Goal: Task Accomplishment & Management: Manage account settings

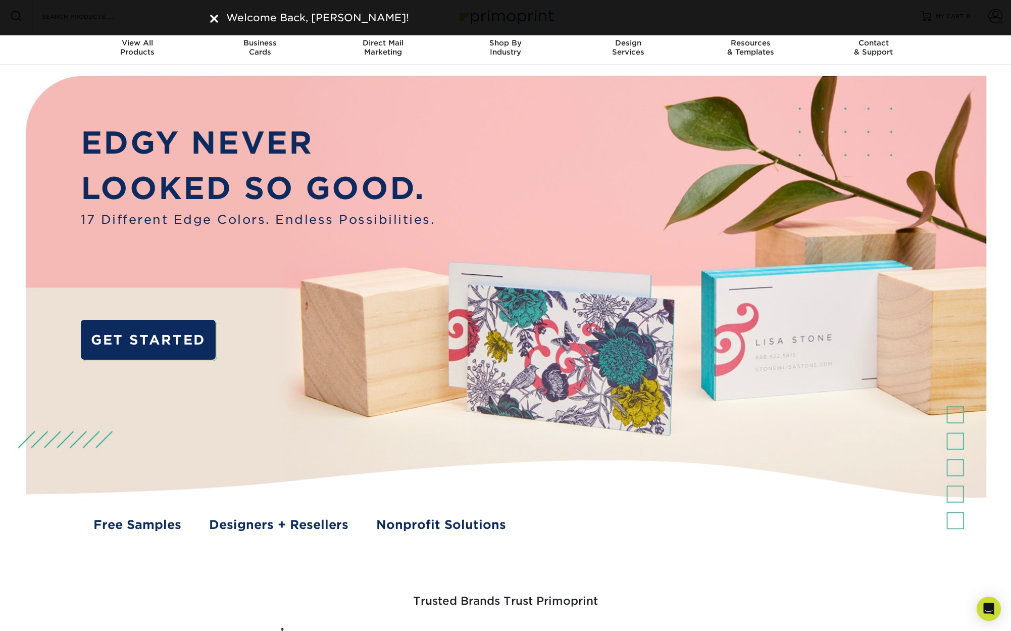
click at [211, 18] on img at bounding box center [214, 19] width 8 height 8
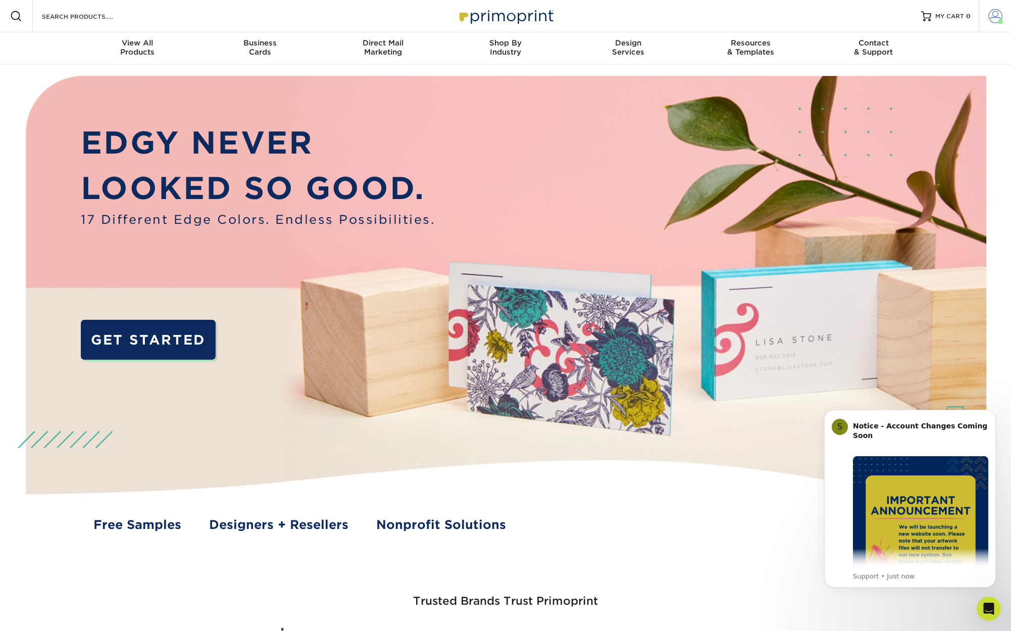
click at [991, 15] on span at bounding box center [996, 16] width 14 height 14
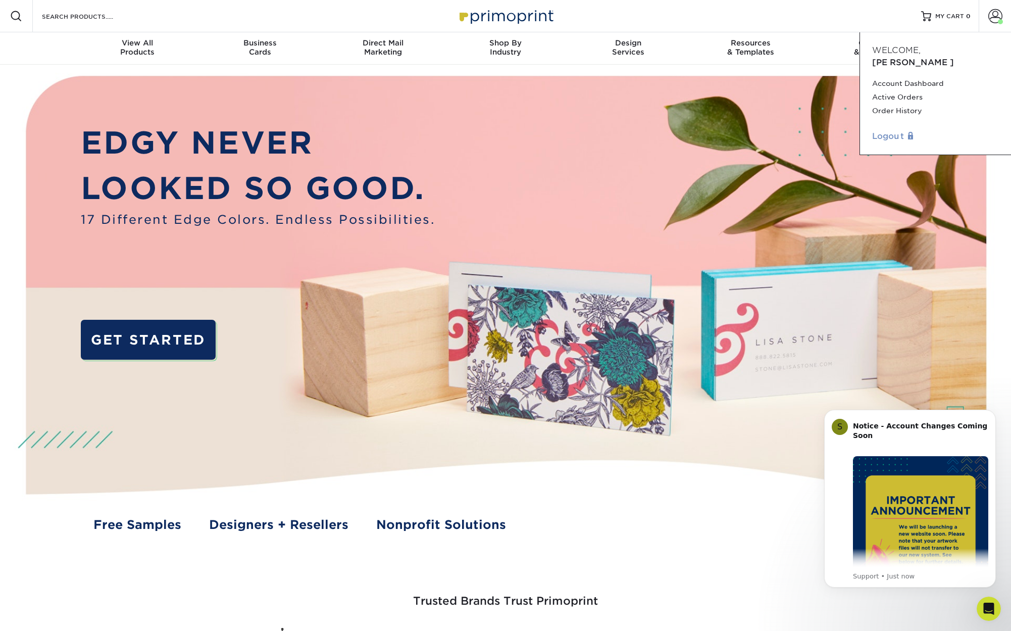
click at [881, 130] on link "Logout" at bounding box center [935, 136] width 127 height 12
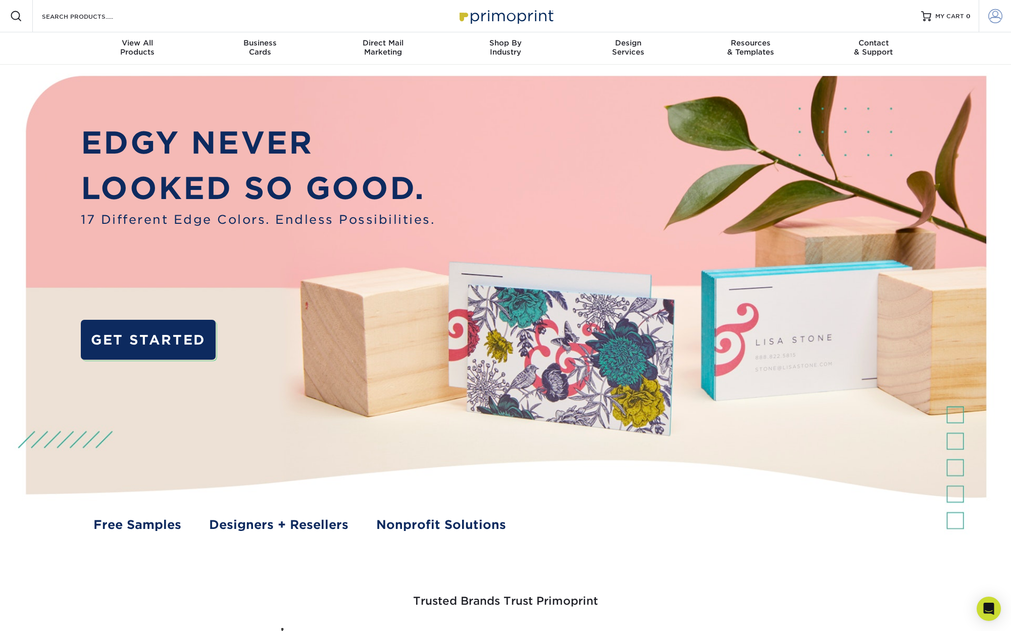
click at [993, 15] on span at bounding box center [996, 16] width 14 height 14
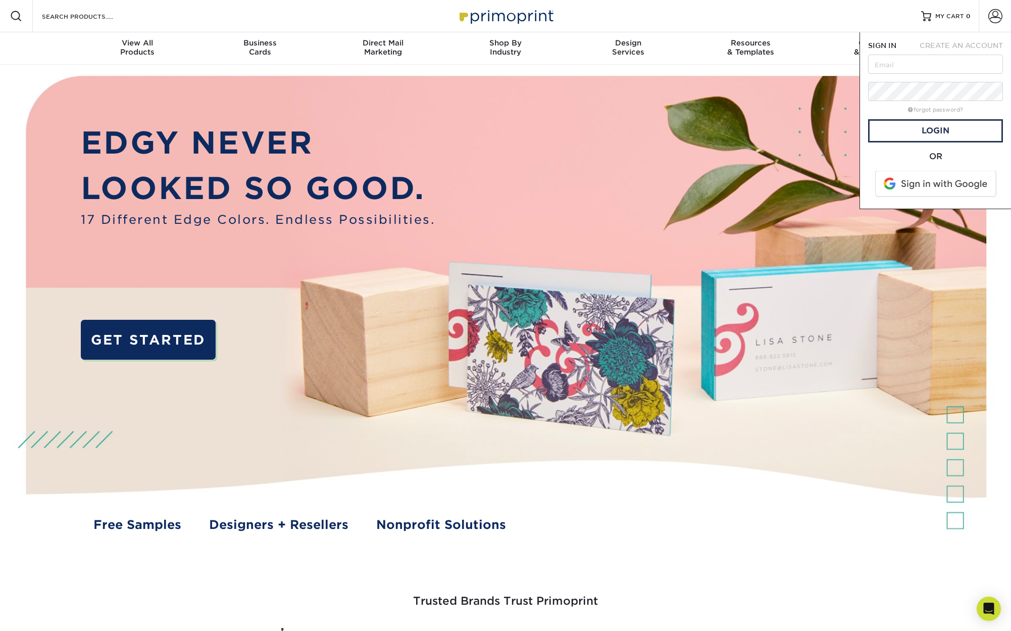
click at [916, 194] on span at bounding box center [936, 184] width 129 height 26
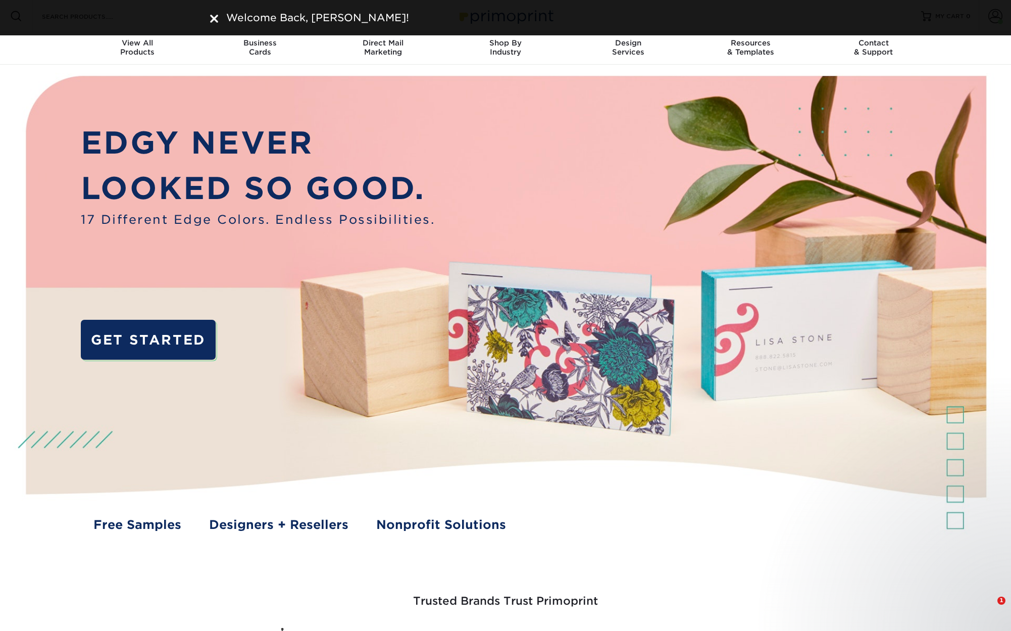
click at [218, 21] on div "Welcome Back, Lisa!" at bounding box center [505, 17] width 591 height 15
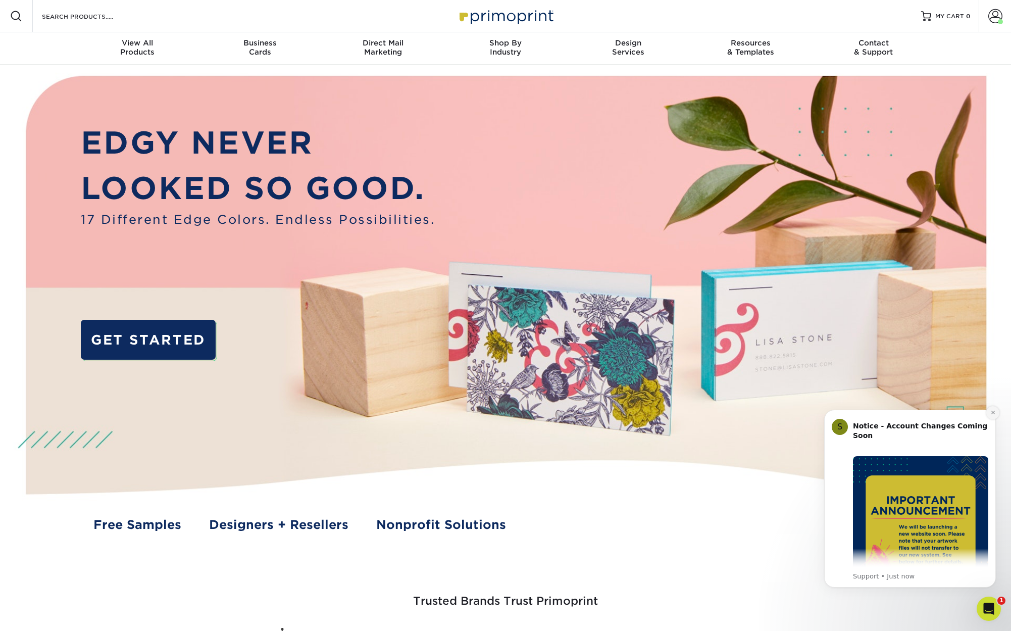
click at [995, 411] on icon "Dismiss notification" at bounding box center [994, 413] width 6 height 6
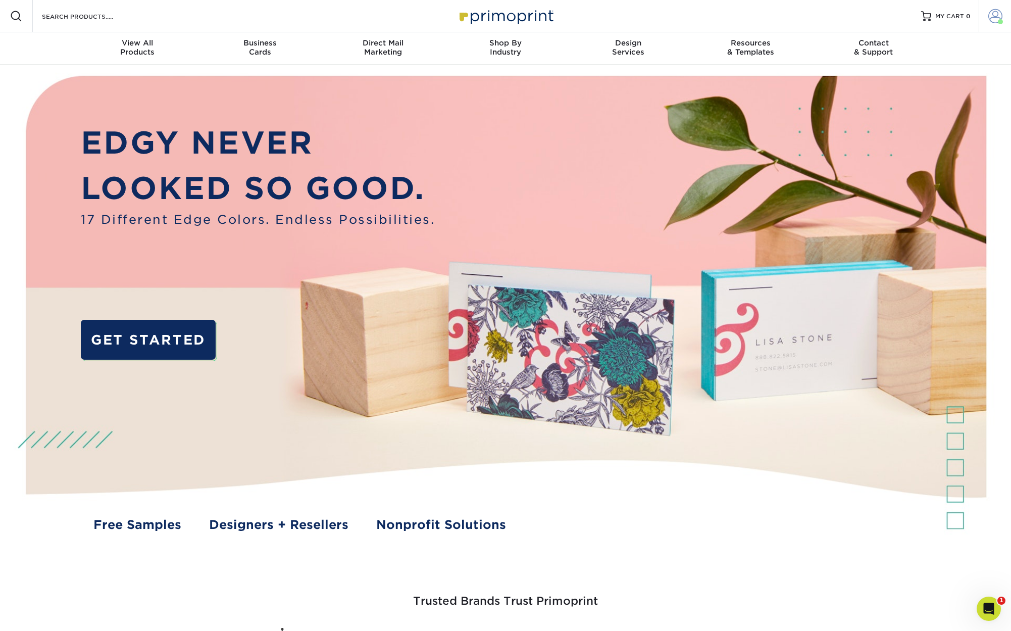
click at [996, 12] on span at bounding box center [996, 16] width 14 height 14
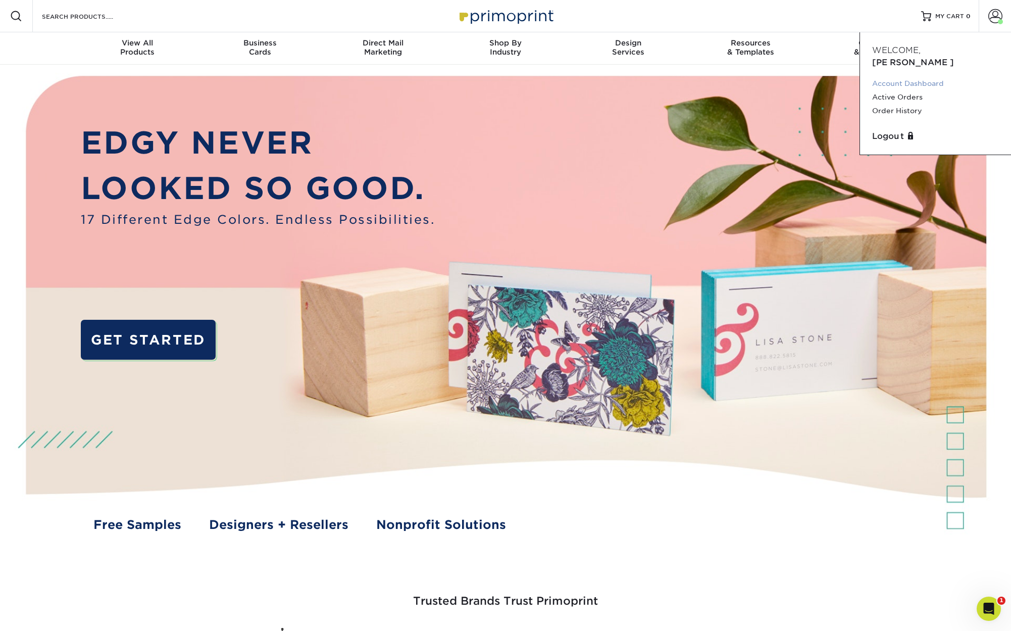
click at [922, 77] on link "Account Dashboard" at bounding box center [935, 84] width 127 height 14
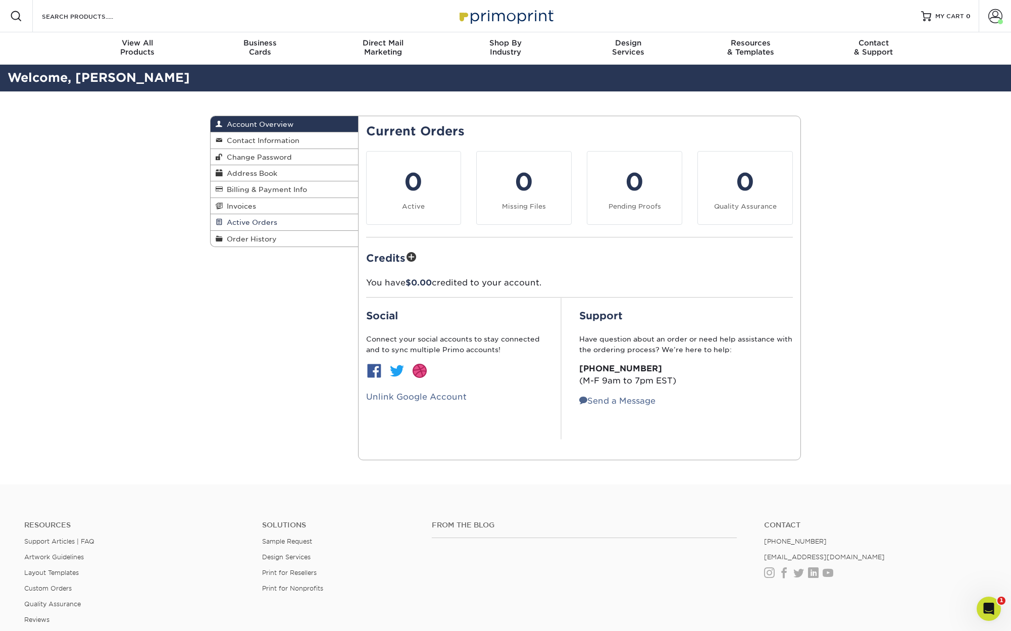
click at [265, 222] on span "Active Orders" at bounding box center [250, 222] width 55 height 8
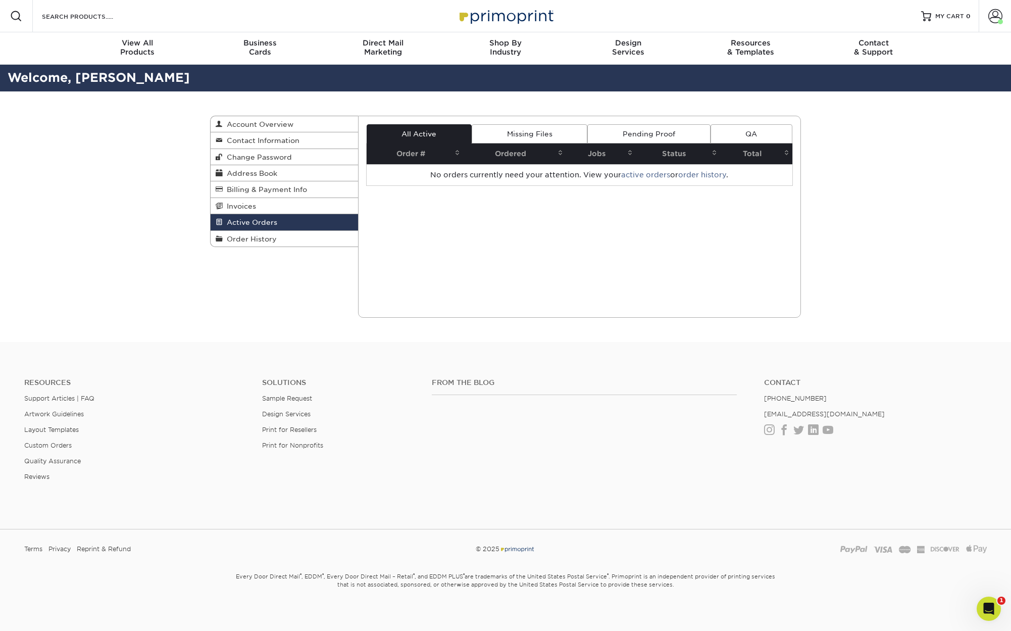
click at [553, 136] on link "Missing Files" at bounding box center [530, 133] width 116 height 19
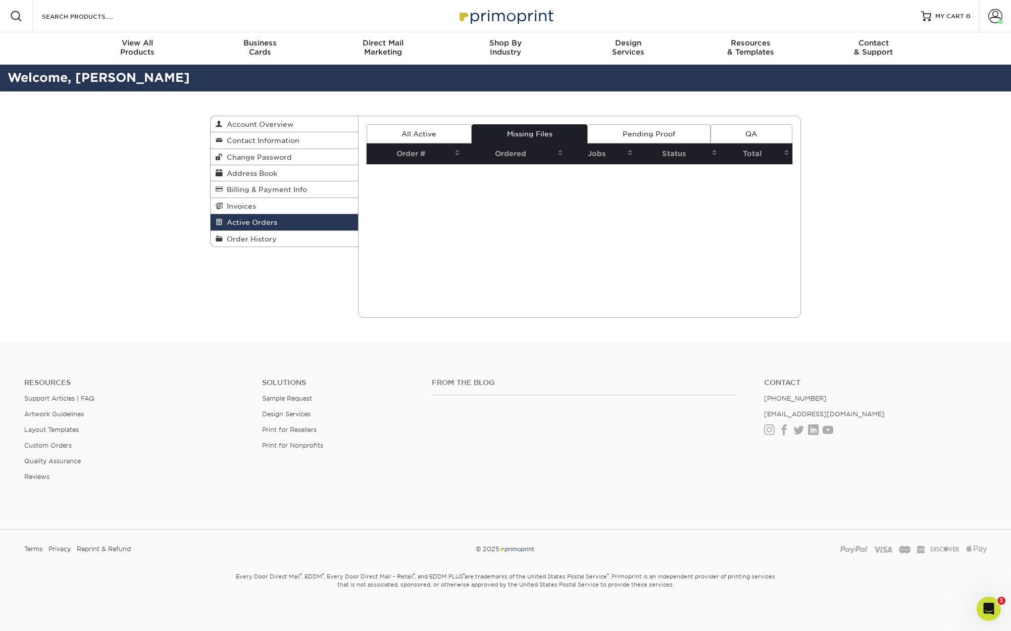
click at [636, 138] on link "Pending Proof" at bounding box center [649, 133] width 123 height 19
click at [992, 20] on span at bounding box center [996, 16] width 14 height 14
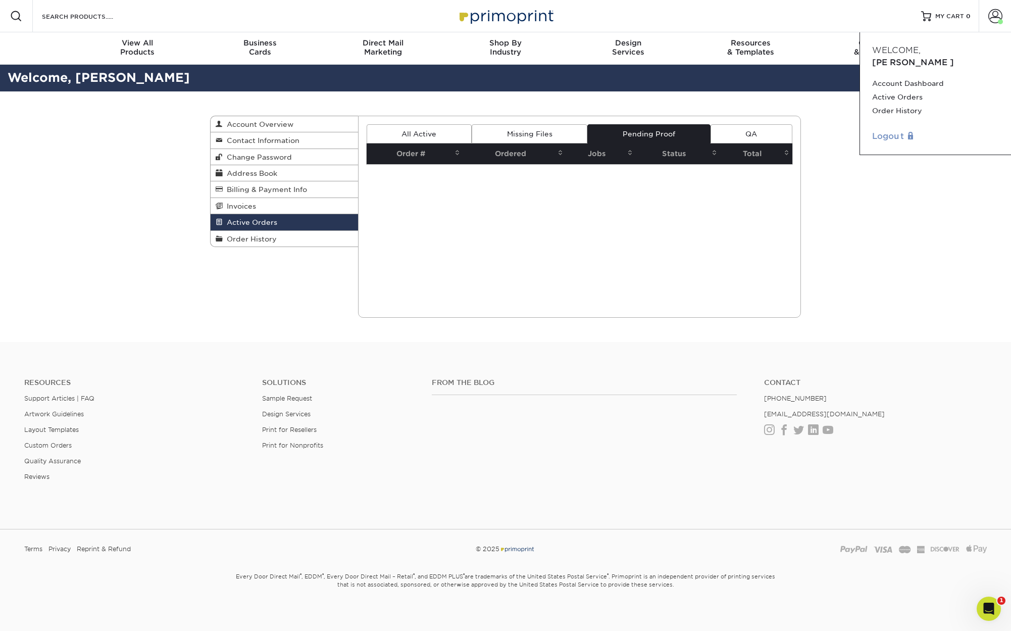
click at [894, 130] on link "Logout" at bounding box center [935, 136] width 127 height 12
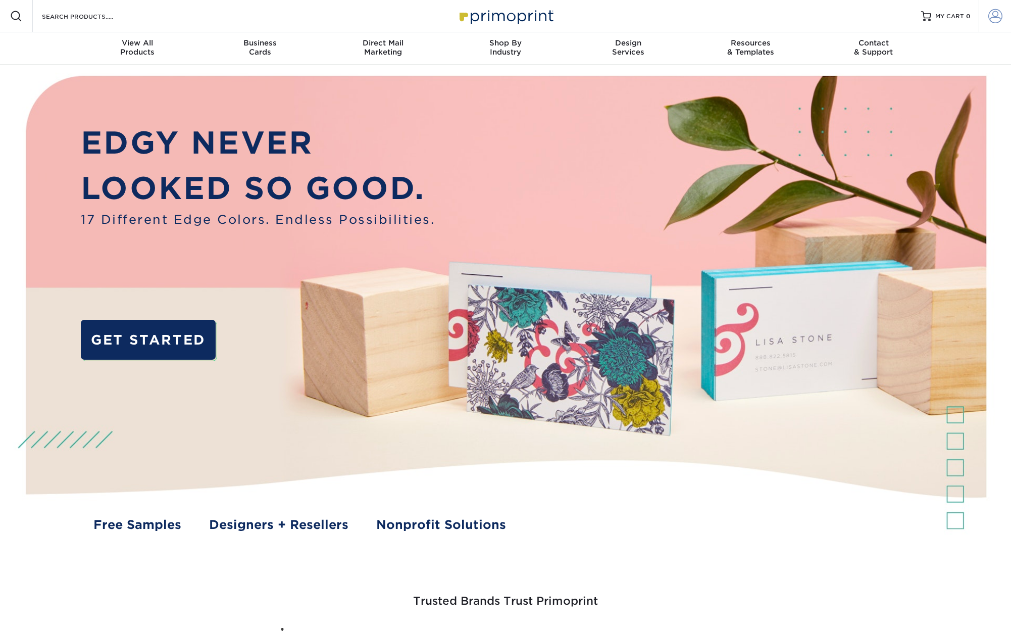
click at [1001, 12] on span at bounding box center [996, 16] width 14 height 14
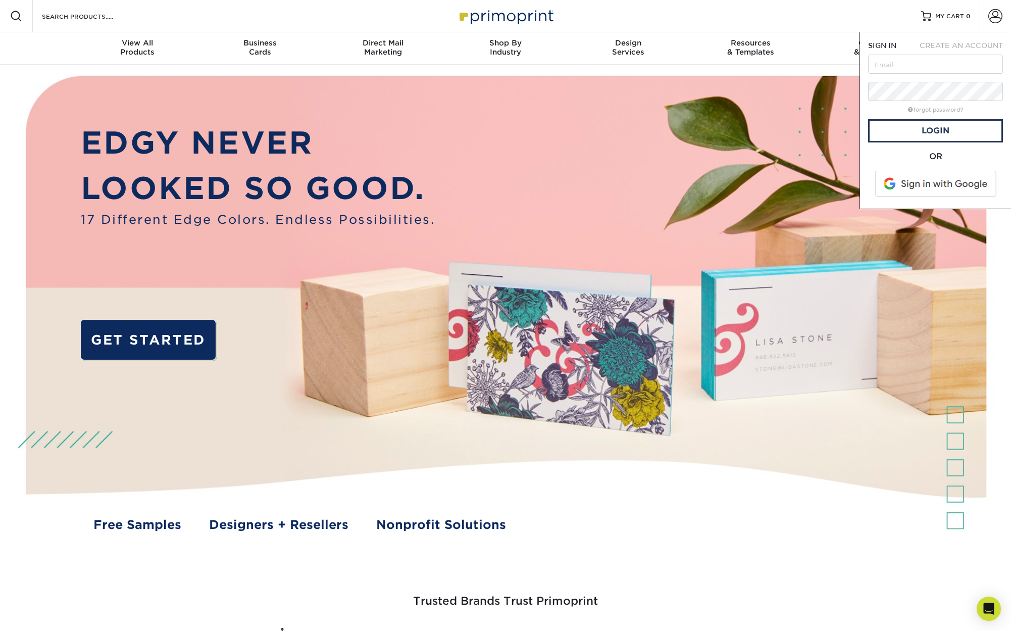
click at [926, 180] on span at bounding box center [936, 184] width 129 height 26
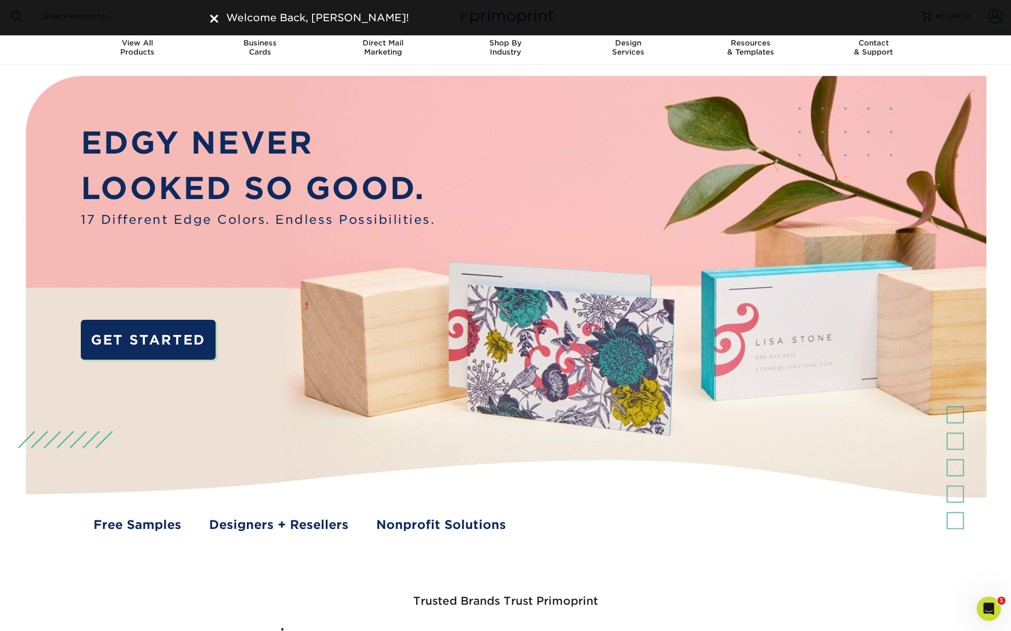
click at [219, 22] on div "Welcome Back, Lisa!" at bounding box center [505, 17] width 591 height 15
click at [208, 16] on div "Welcome Back, Lisa!" at bounding box center [506, 17] width 606 height 15
click at [215, 20] on img at bounding box center [214, 19] width 8 height 8
click at [215, 20] on div "Welcome Back, Lisa!" at bounding box center [506, 17] width 606 height 15
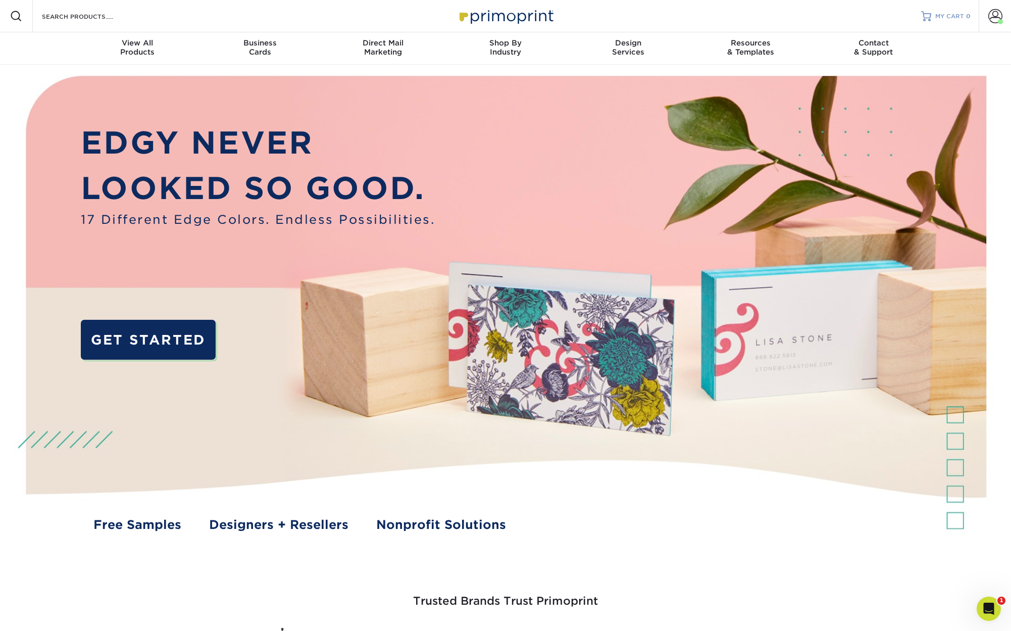
click at [958, 16] on span "MY CART" at bounding box center [950, 16] width 29 height 9
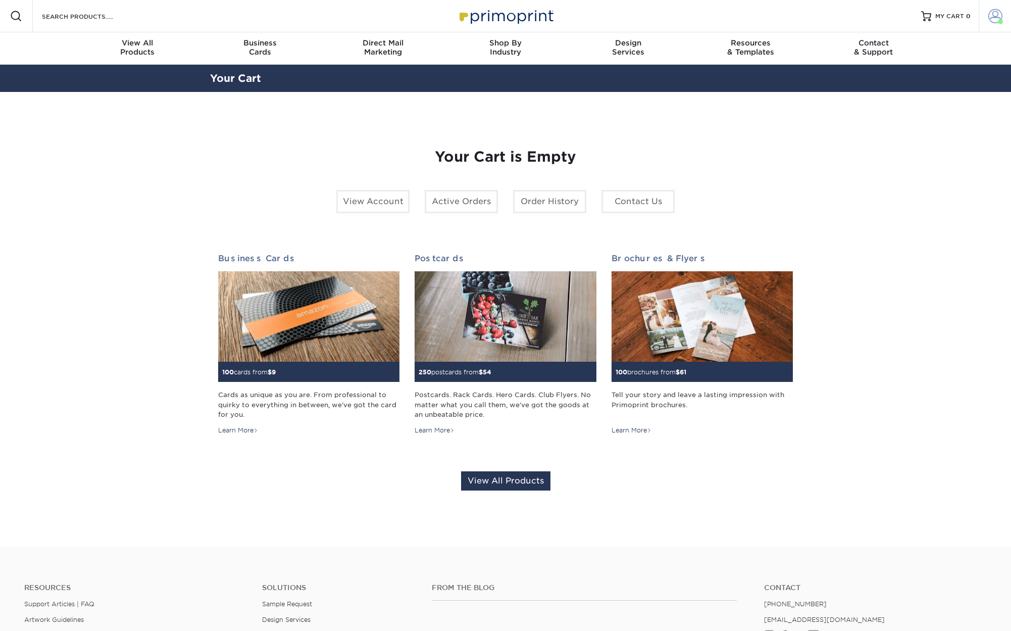
click at [998, 18] on span at bounding box center [996, 16] width 14 height 14
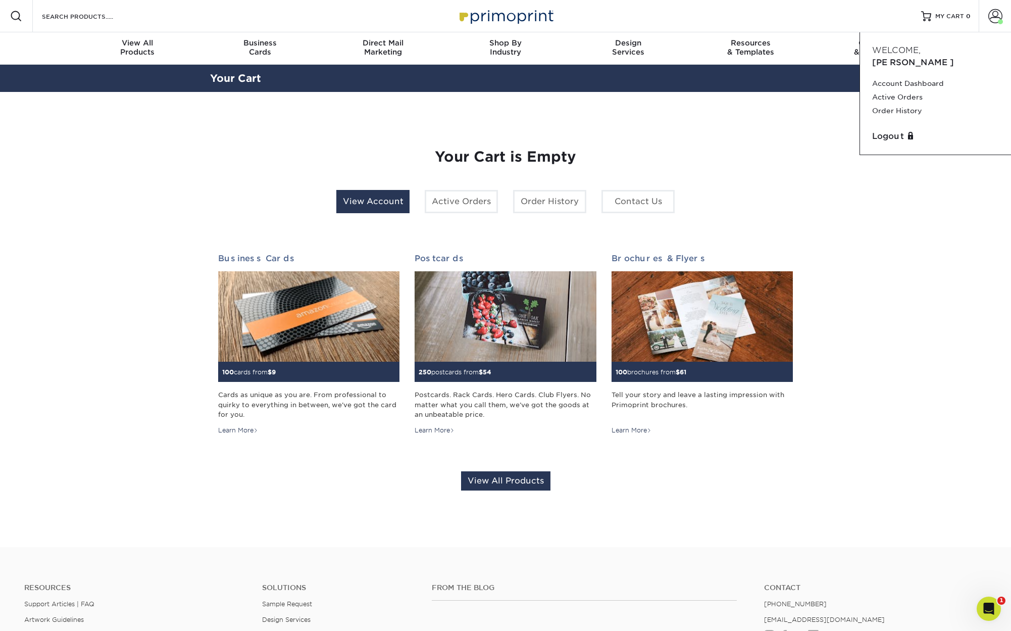
click at [362, 197] on link "View Account" at bounding box center [372, 201] width 73 height 23
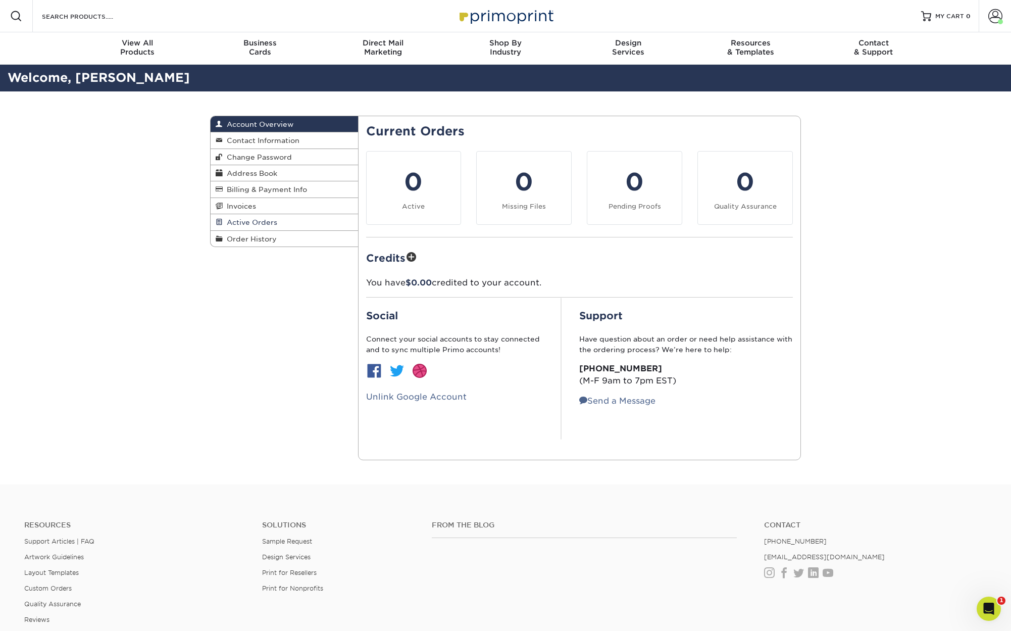
click at [318, 221] on link "Active Orders" at bounding box center [285, 222] width 148 height 16
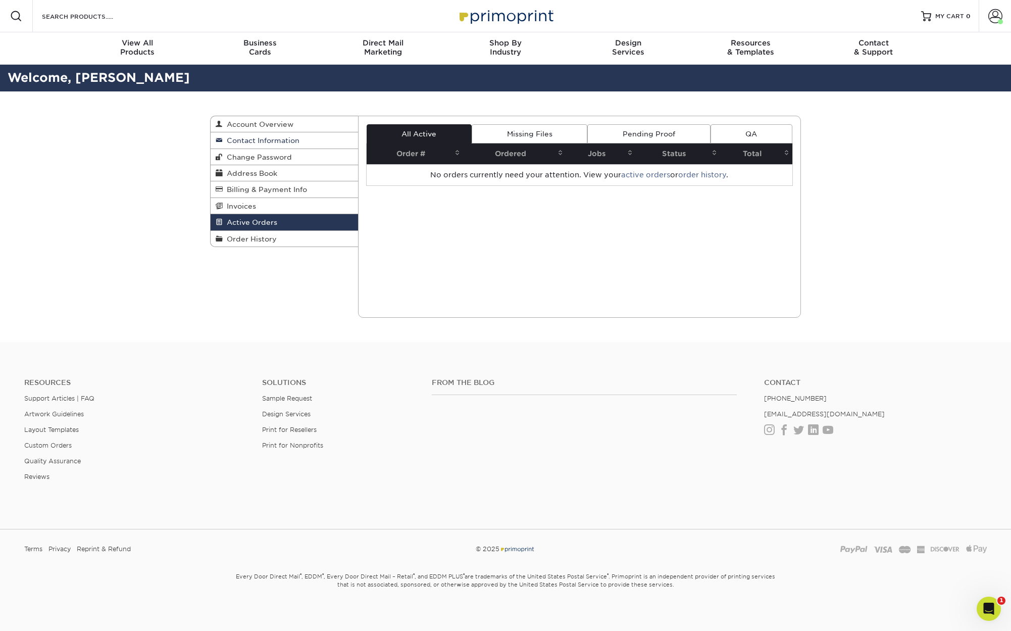
click at [269, 138] on span "Contact Information" at bounding box center [261, 140] width 77 height 8
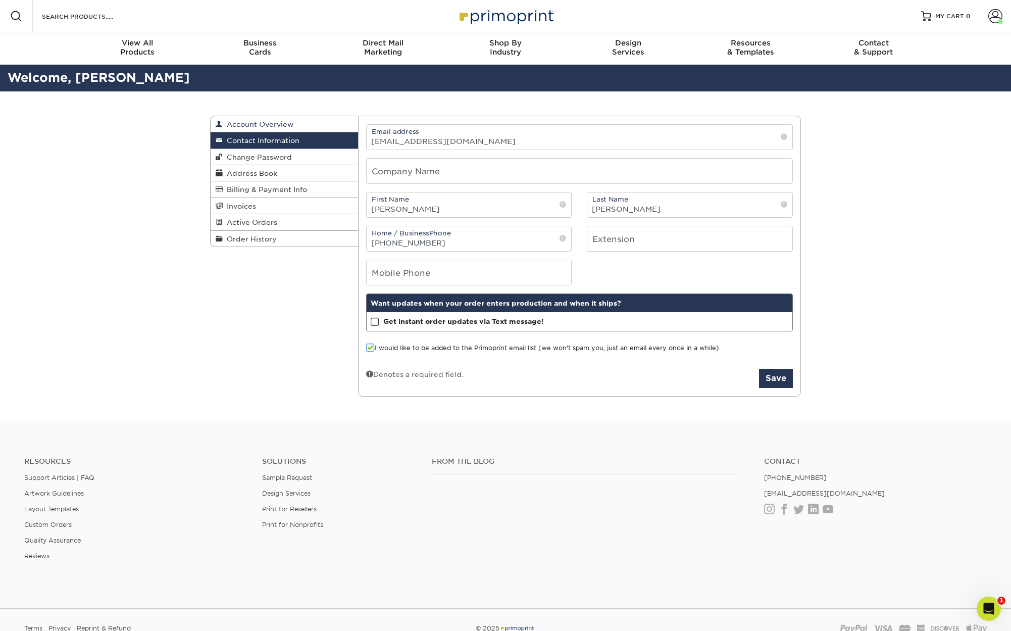
click at [283, 126] on span "Account Overview" at bounding box center [258, 124] width 71 height 8
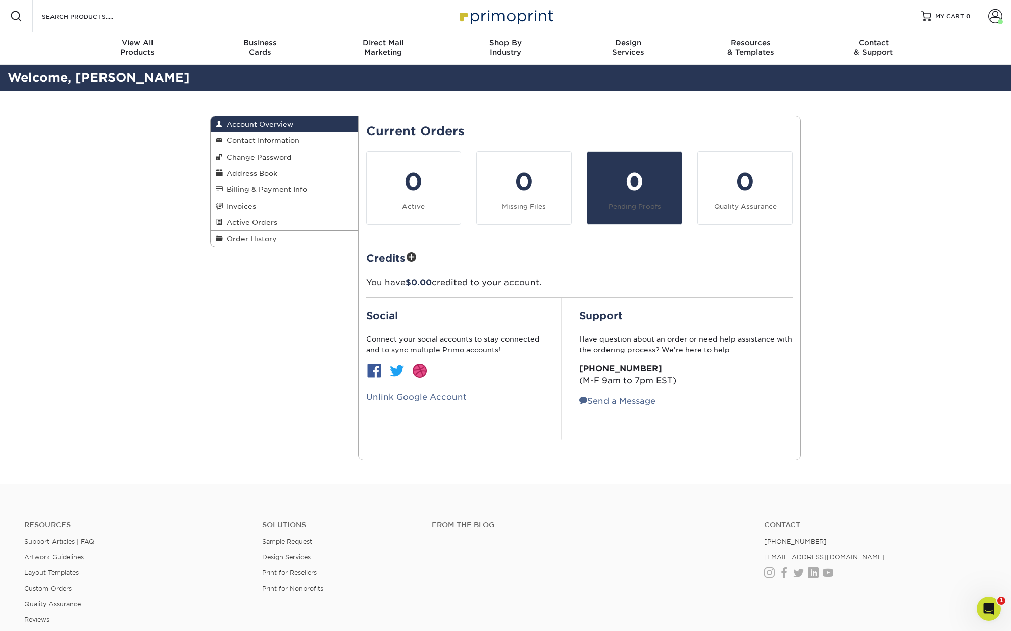
click at [646, 190] on div "0" at bounding box center [635, 182] width 82 height 36
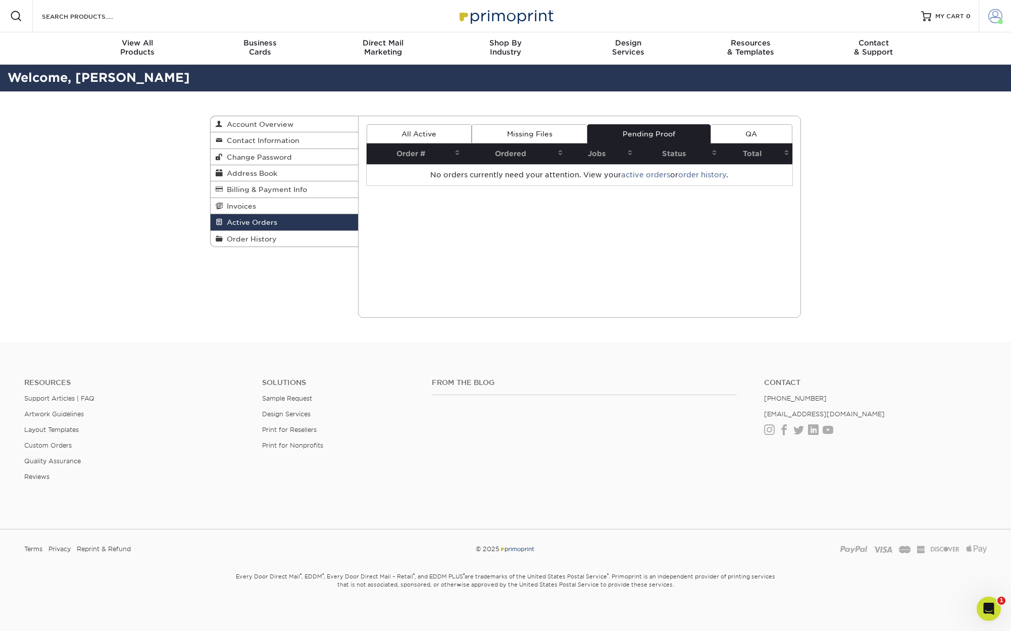
click at [990, 13] on span at bounding box center [996, 16] width 14 height 14
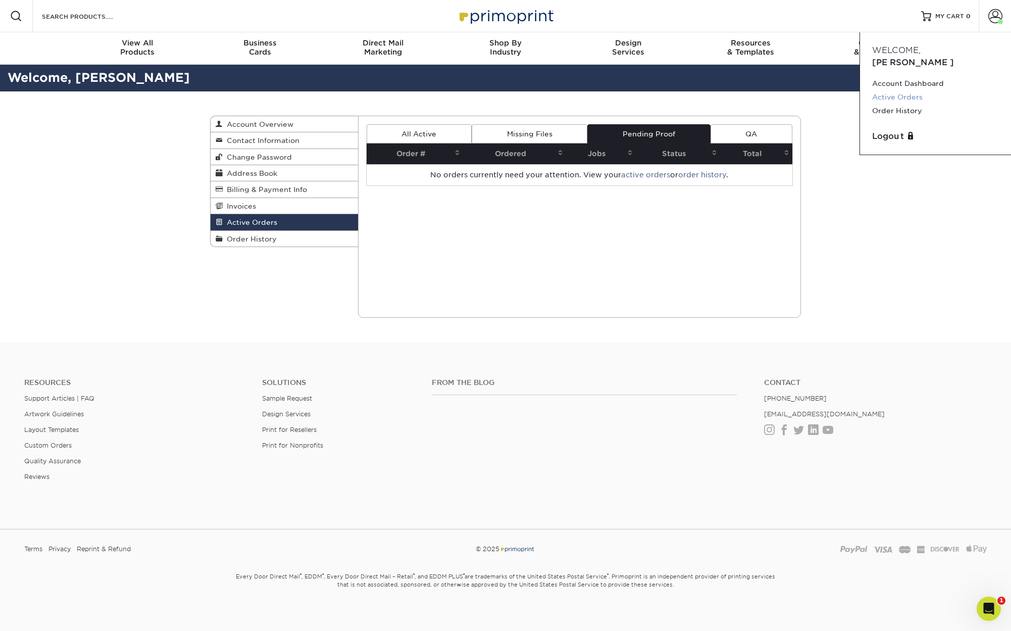
click at [890, 90] on link "Active Orders" at bounding box center [935, 97] width 127 height 14
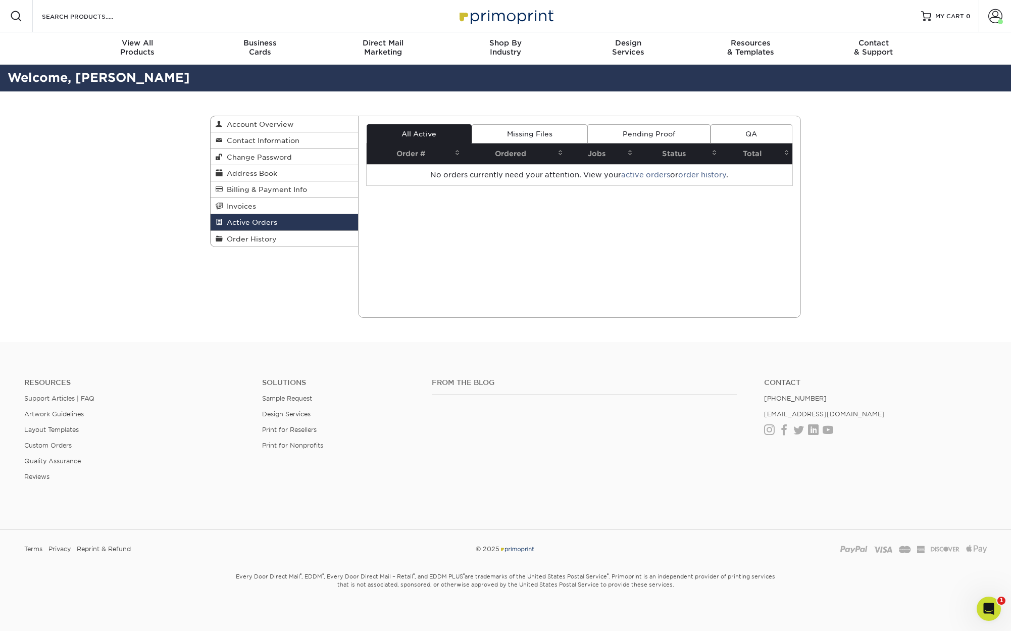
click at [682, 130] on link "Pending Proof" at bounding box center [649, 133] width 123 height 19
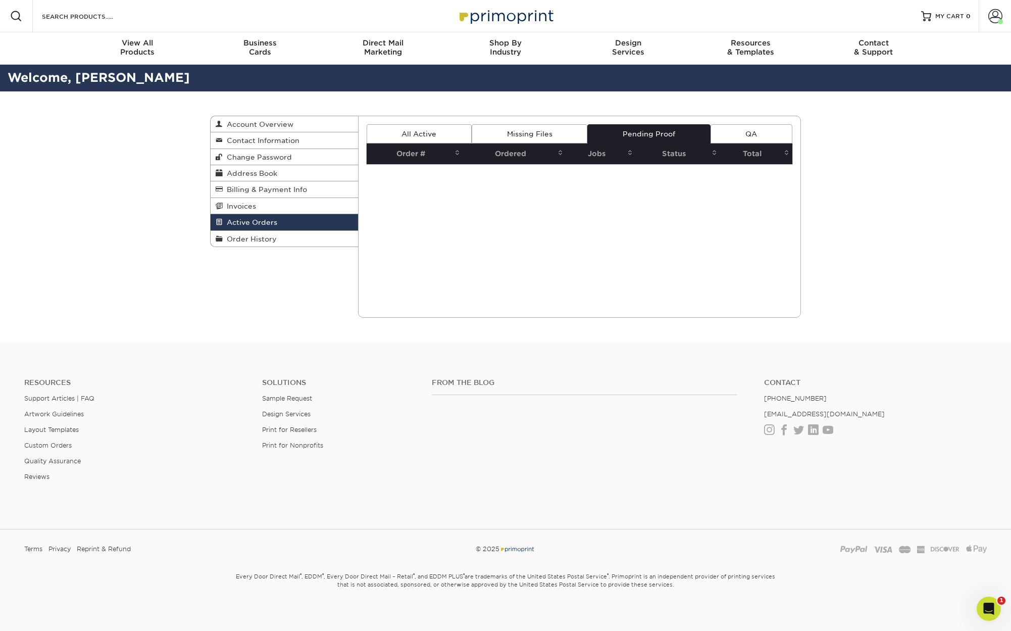
click at [592, 154] on th "Jobs" at bounding box center [601, 153] width 70 height 21
drag, startPoint x: 528, startPoint y: 153, endPoint x: 466, endPoint y: 155, distance: 62.7
click at [528, 153] on th "Ordered" at bounding box center [514, 153] width 103 height 21
click at [260, 132] on link "Contact Information" at bounding box center [285, 140] width 148 height 16
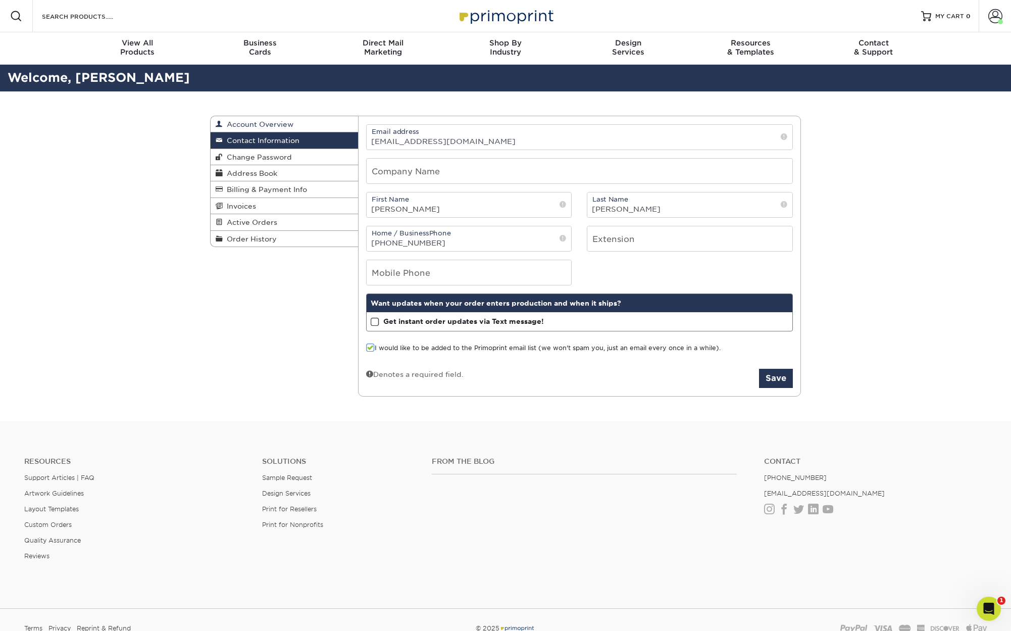
click at [265, 127] on span "Account Overview" at bounding box center [258, 124] width 71 height 8
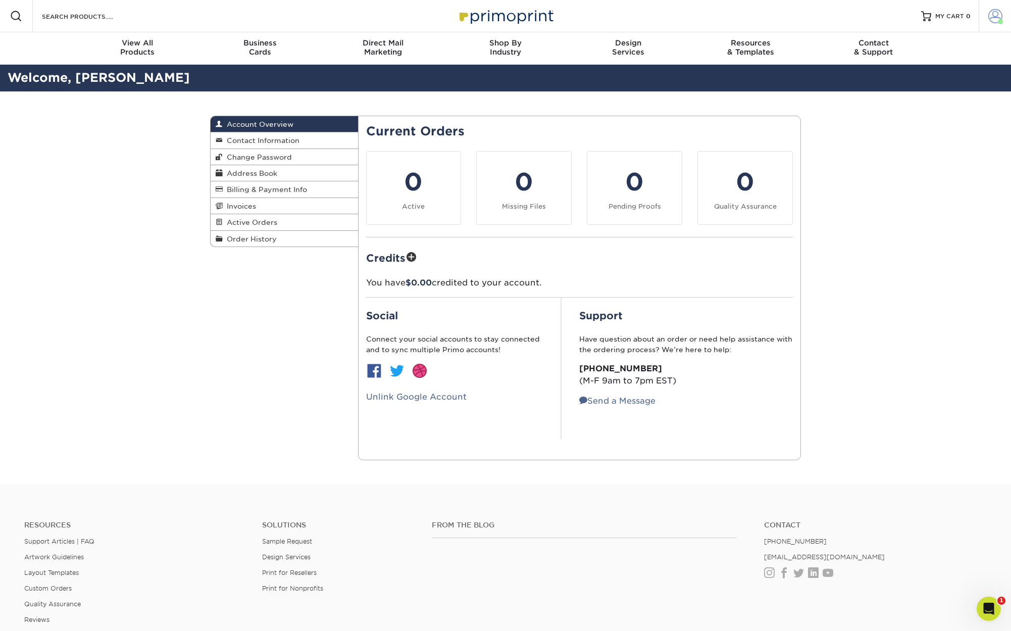
click at [991, 16] on span at bounding box center [996, 16] width 14 height 14
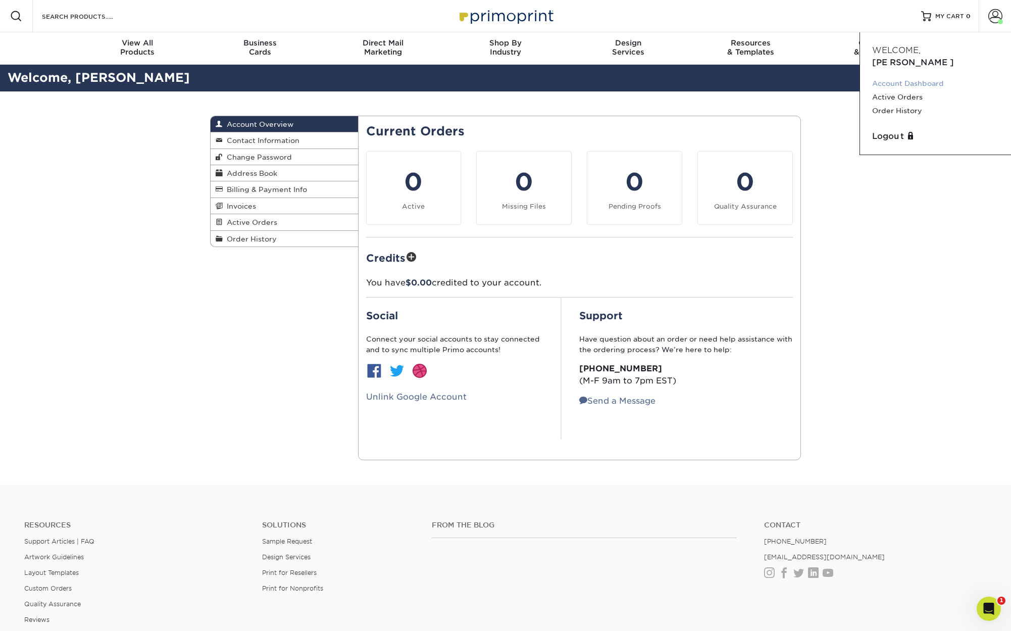
click at [904, 77] on link "Account Dashboard" at bounding box center [935, 84] width 127 height 14
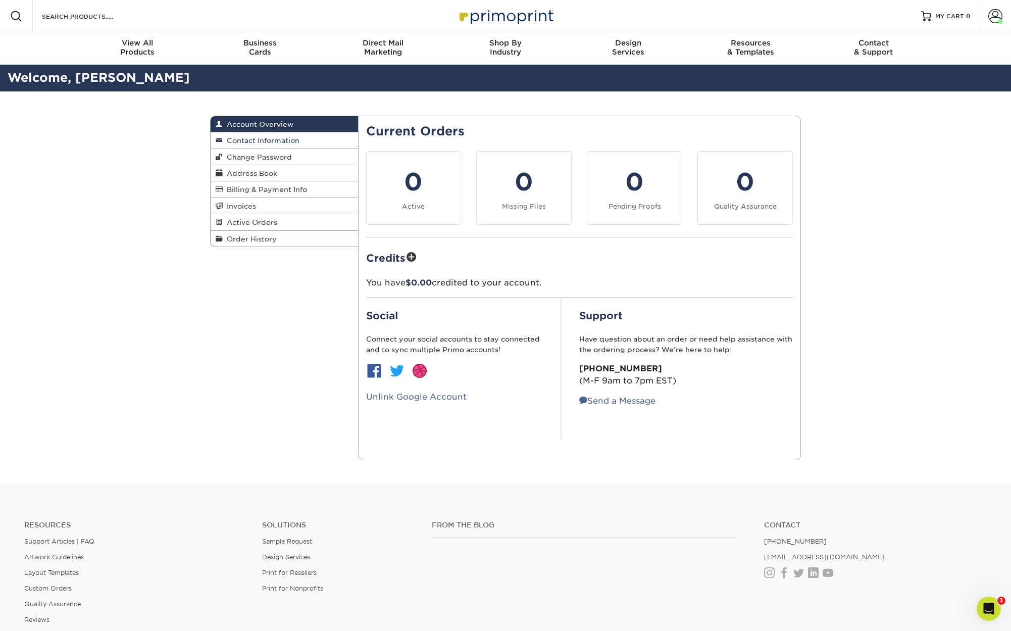
click at [257, 142] on span "Contact Information" at bounding box center [261, 140] width 77 height 8
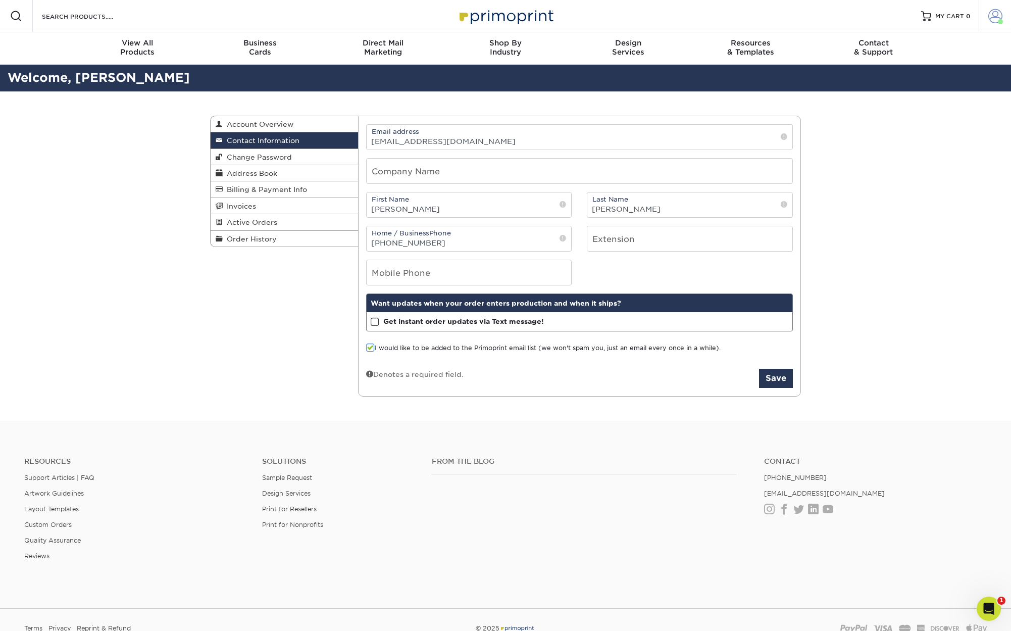
click at [989, 12] on span at bounding box center [996, 16] width 14 height 14
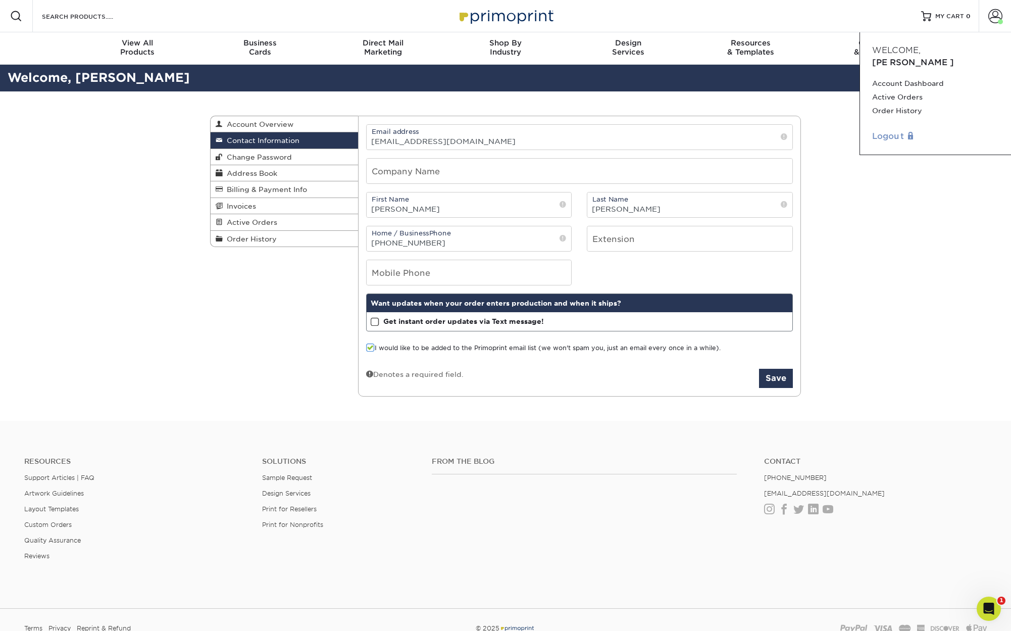
click at [882, 130] on link "Logout" at bounding box center [935, 136] width 127 height 12
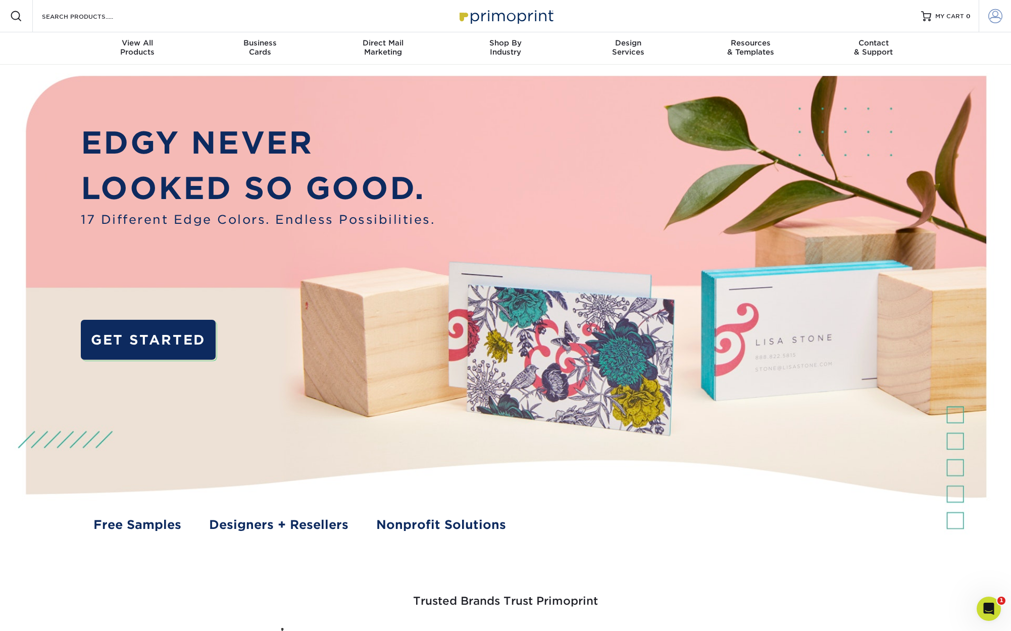
click at [993, 15] on span at bounding box center [996, 16] width 14 height 14
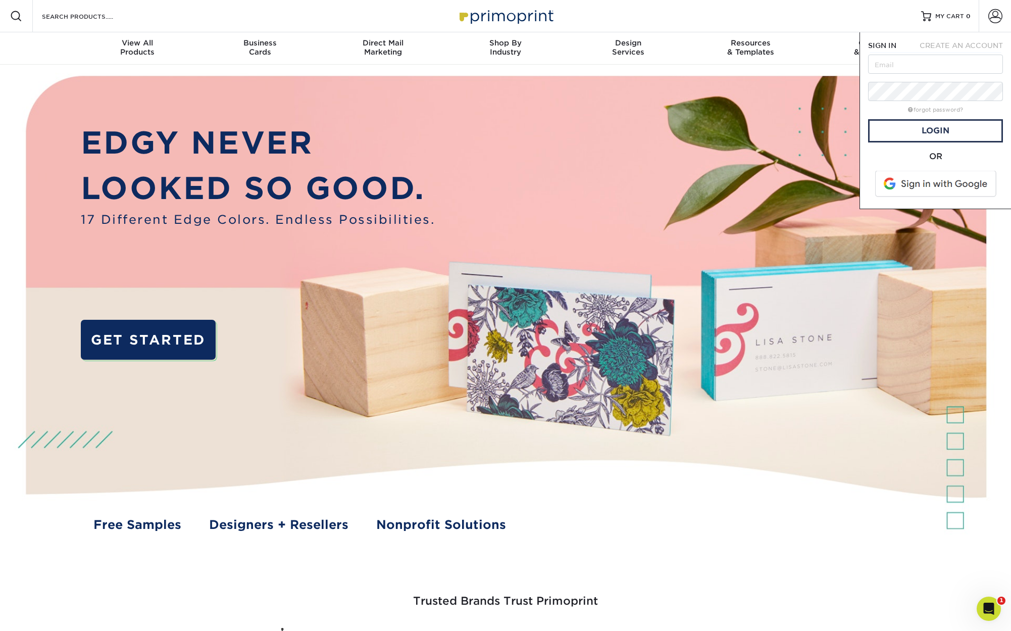
click at [905, 184] on span at bounding box center [936, 184] width 129 height 26
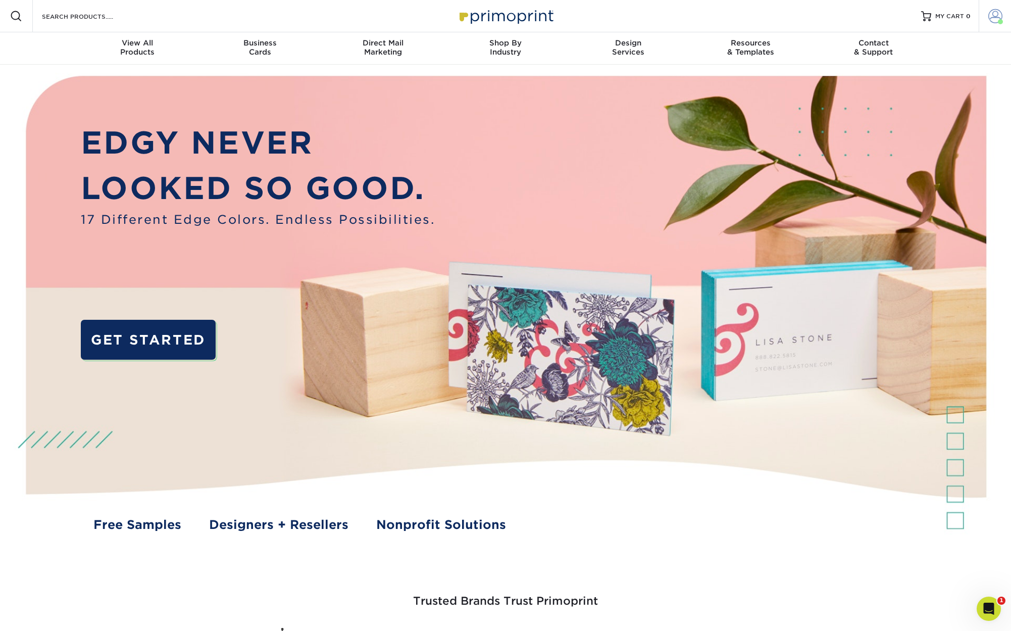
click at [1000, 21] on span at bounding box center [1000, 21] width 5 height 5
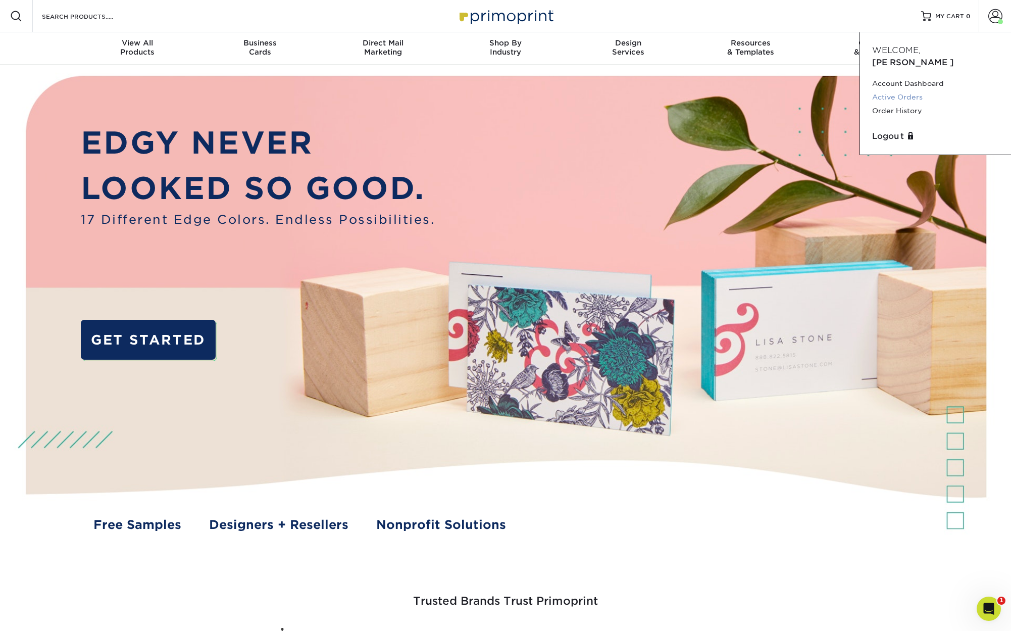
click at [898, 90] on link "Active Orders" at bounding box center [935, 97] width 127 height 14
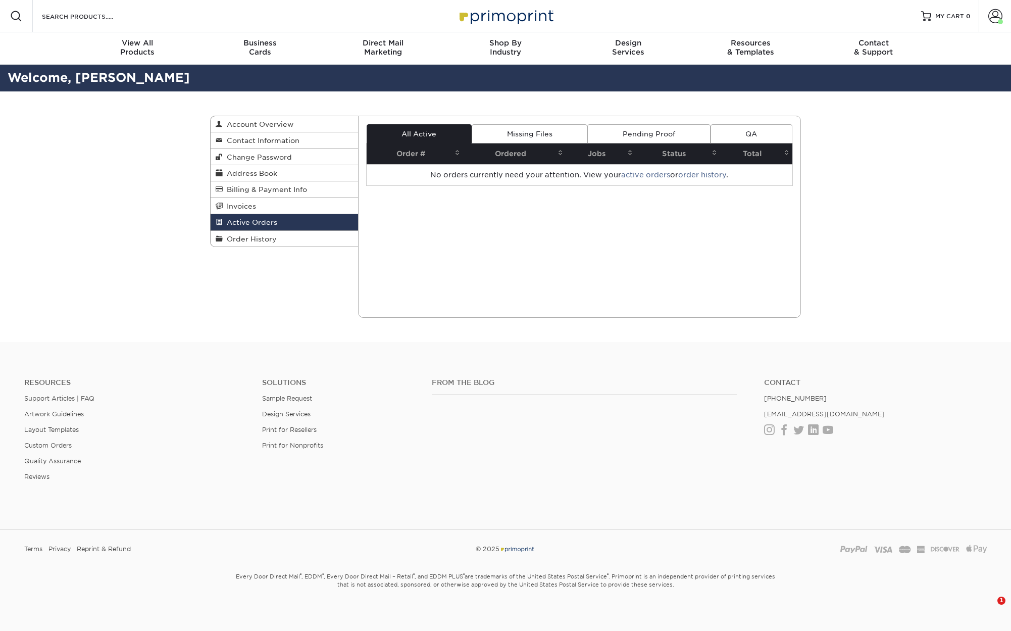
click at [650, 130] on link "Pending Proof" at bounding box center [649, 133] width 123 height 19
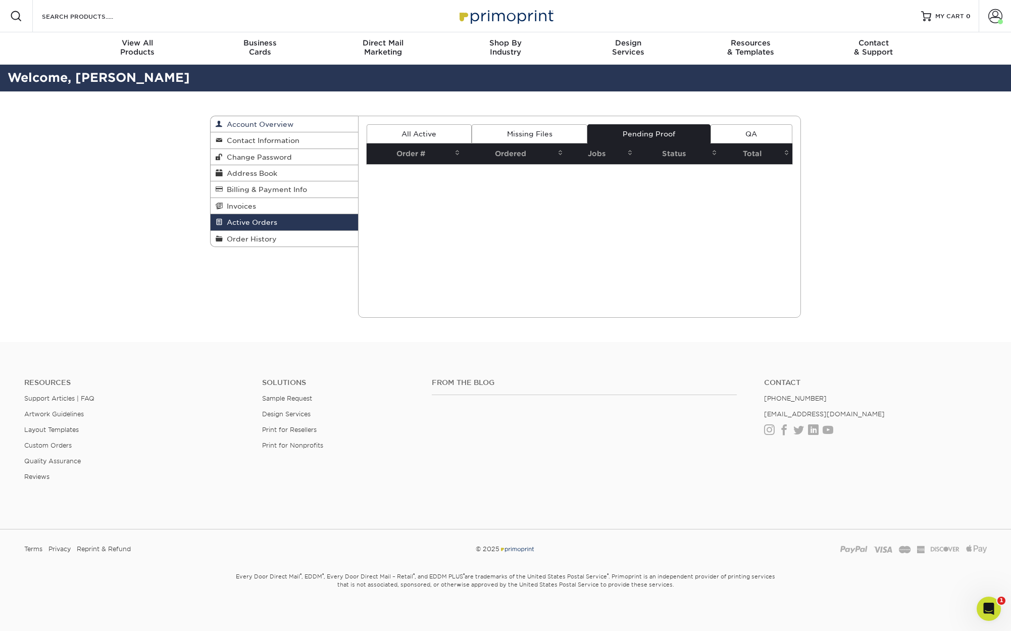
click at [282, 121] on span "Account Overview" at bounding box center [258, 124] width 71 height 8
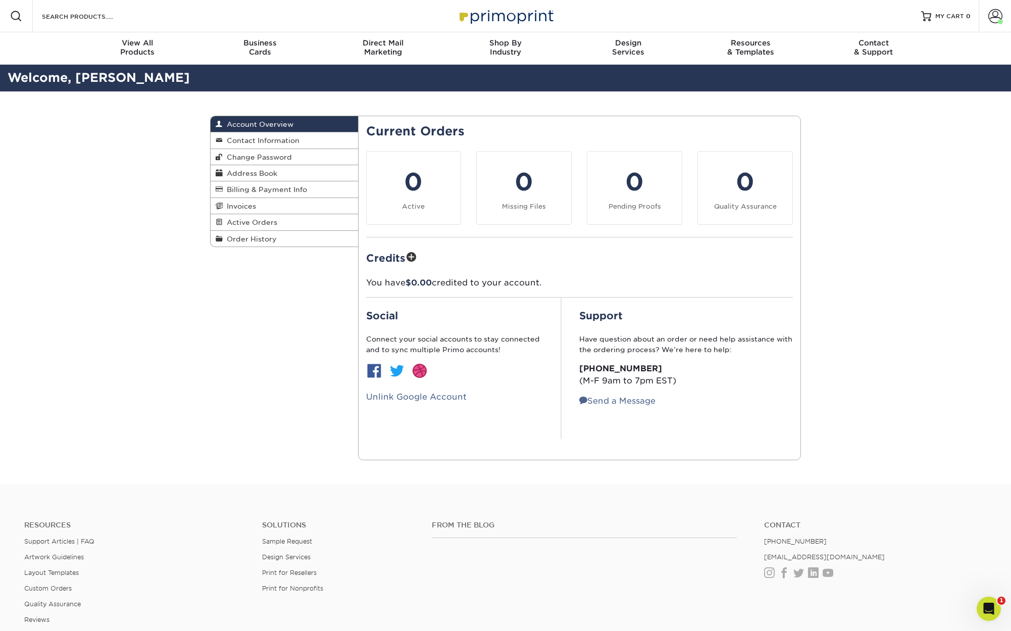
click at [258, 131] on link "Account Overview" at bounding box center [285, 124] width 148 height 16
click at [261, 140] on span "Contact Information" at bounding box center [261, 140] width 77 height 8
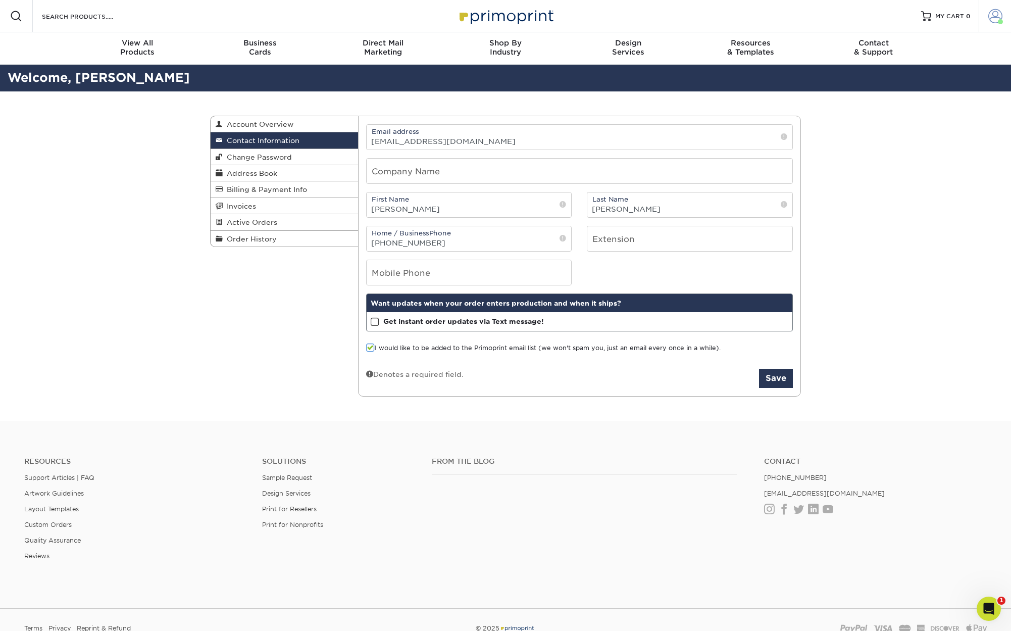
click at [999, 17] on span at bounding box center [996, 16] width 14 height 14
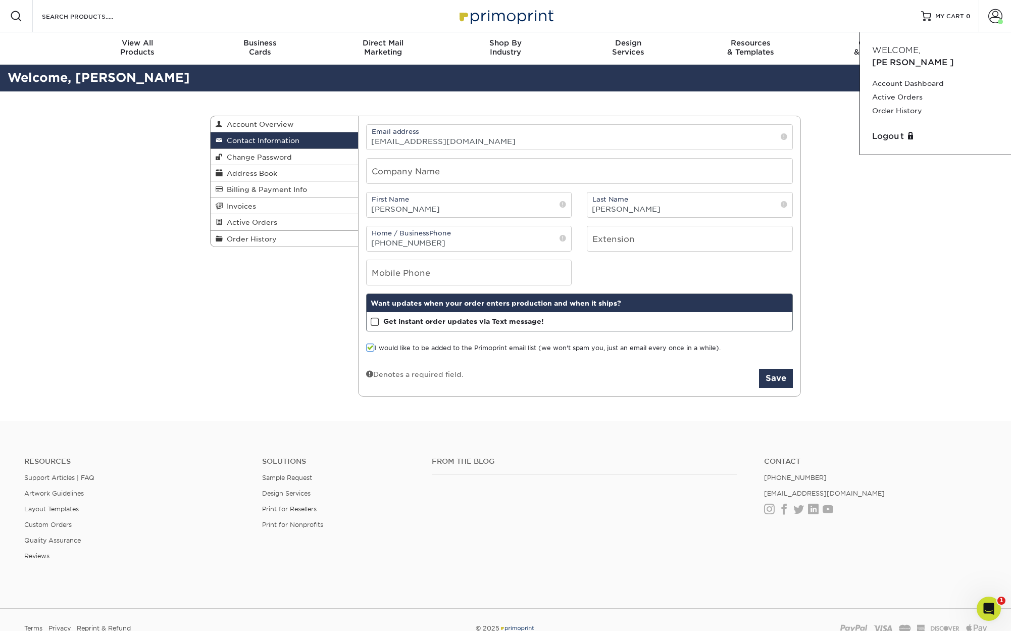
click at [883, 130] on div "Logout" at bounding box center [935, 136] width 135 height 20
click at [885, 130] on link "Logout" at bounding box center [935, 136] width 127 height 12
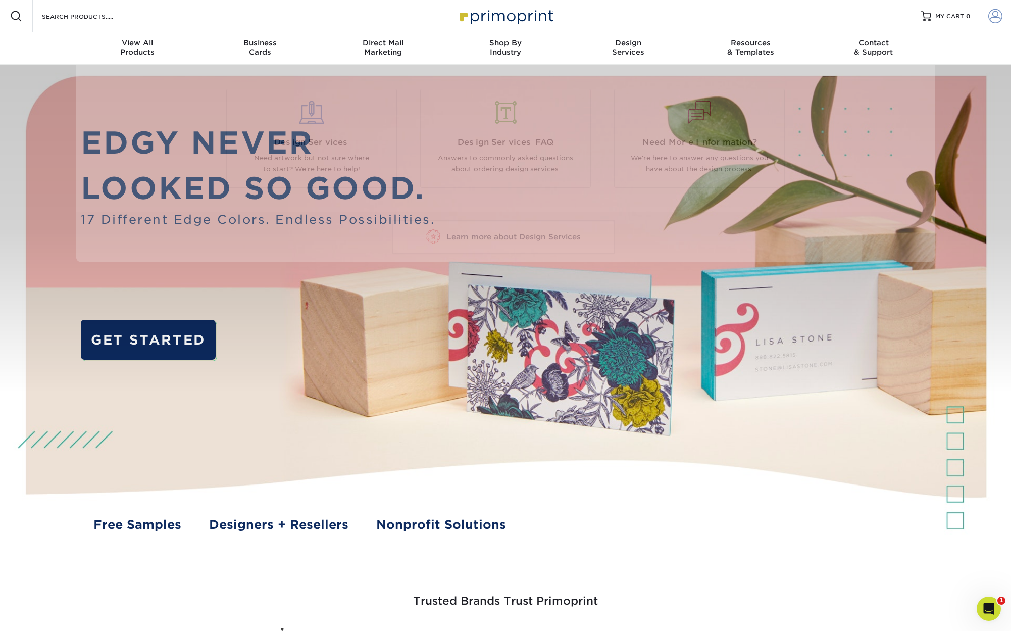
click at [993, 21] on span at bounding box center [996, 16] width 14 height 14
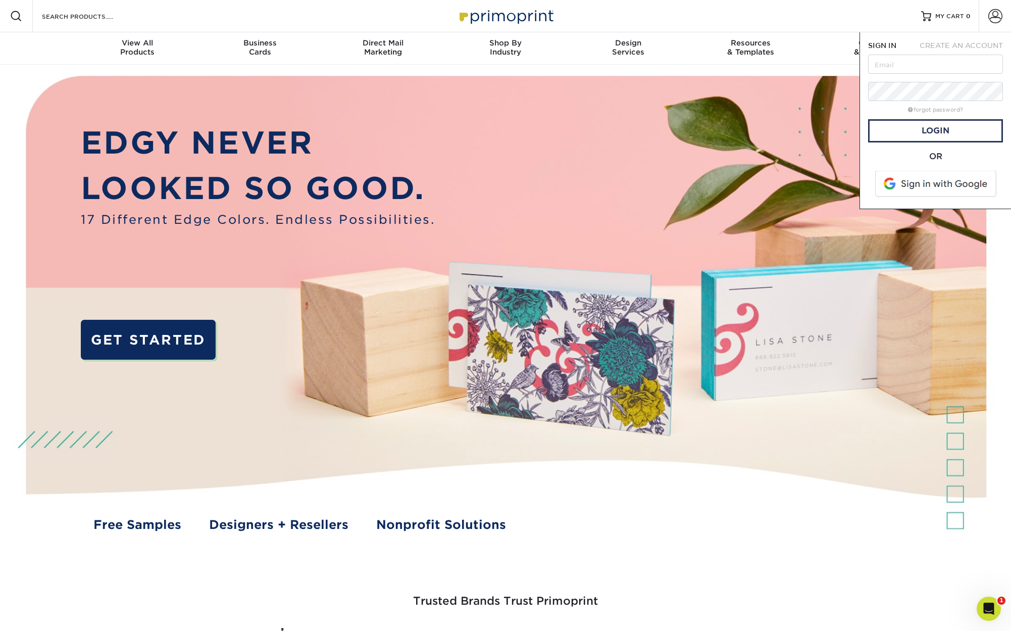
click at [907, 187] on span at bounding box center [936, 184] width 129 height 26
